Goal: Information Seeking & Learning: Find specific fact

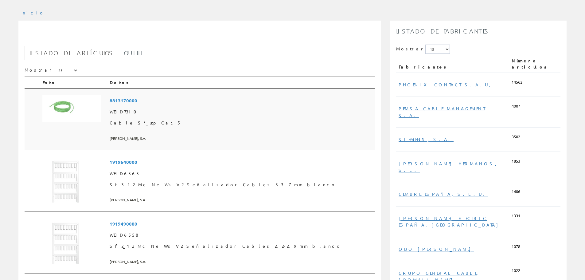
scroll to position [61, 0]
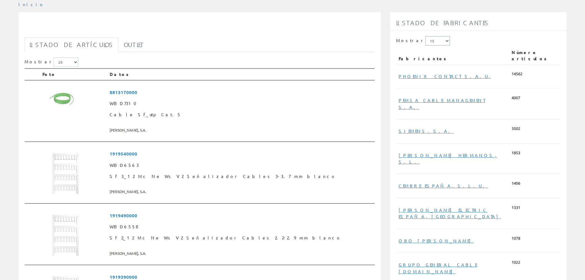
click at [436, 39] on select "5 15 25" at bounding box center [438, 40] width 25 height 9
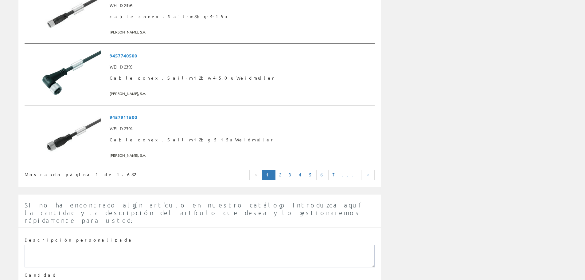
scroll to position [1560, 0]
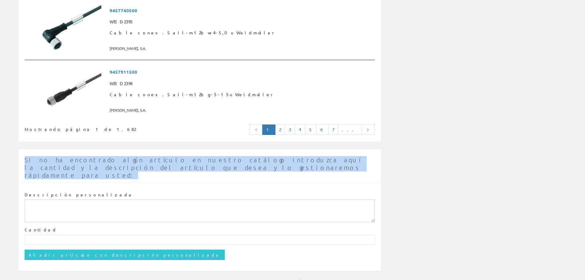
drag, startPoint x: 21, startPoint y: 160, endPoint x: 136, endPoint y: 167, distance: 115.7
click at [136, 167] on div "Si no ha encontrado algún artículo en nuestro catálogo introduzca aquí la canti…" at bounding box center [199, 167] width 363 height 29
copy span "Si no ha encontrado algún artículo en nuestro catálogo introduzca aquí la canti…"
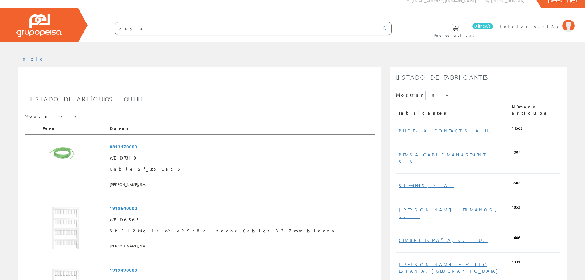
scroll to position [0, 0]
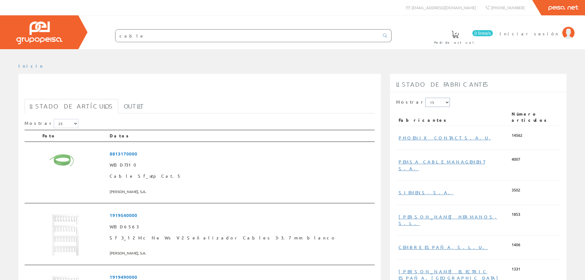
click at [435, 102] on select "5 15 25" at bounding box center [438, 102] width 25 height 9
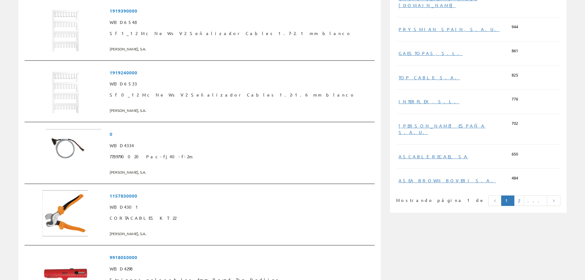
scroll to position [399, 0]
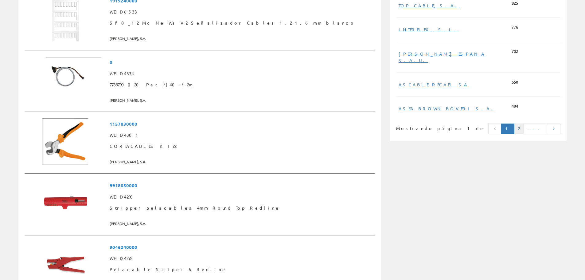
click at [524, 124] on link "2" at bounding box center [519, 129] width 10 height 10
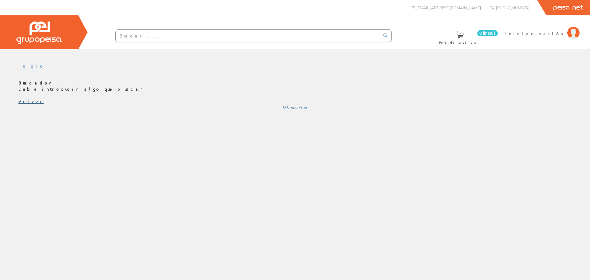
click at [27, 100] on link "Volver" at bounding box center [31, 101] width 26 height 6
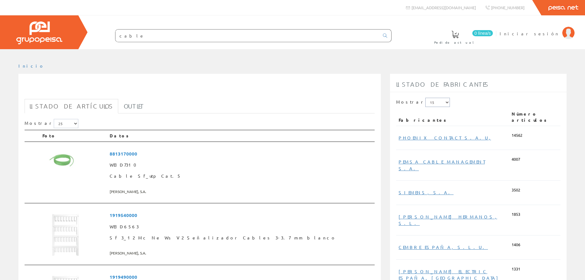
click at [434, 104] on select "5 15 25" at bounding box center [438, 102] width 25 height 9
select select "25"
click at [426, 98] on select "5 15 25" at bounding box center [438, 102] width 25 height 9
click at [54, 124] on select "5 15 25 50" at bounding box center [66, 123] width 25 height 9
select select "50"
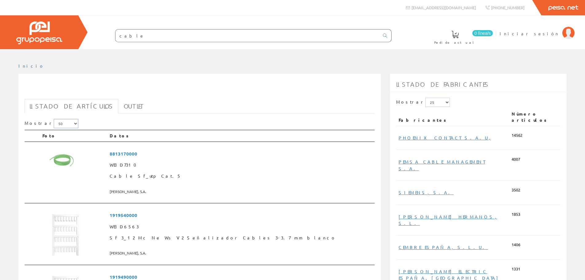
click at [54, 119] on select "5 15 25 50" at bounding box center [66, 123] width 25 height 9
